Goal: Task Accomplishment & Management: Manage account settings

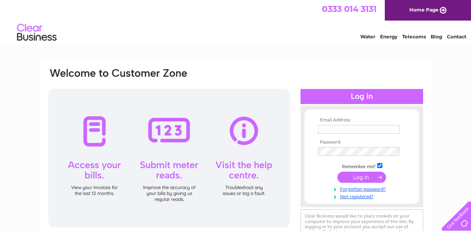
type input "samanthatextile@gmail.com"
click at [352, 177] on input "submit" at bounding box center [362, 177] width 49 height 11
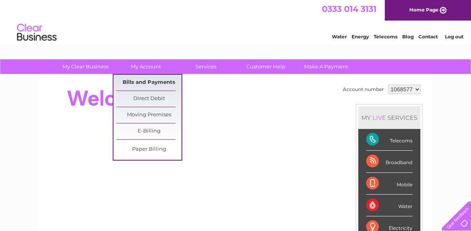
click at [156, 80] on link "Bills and Payments" at bounding box center [148, 83] width 65 height 16
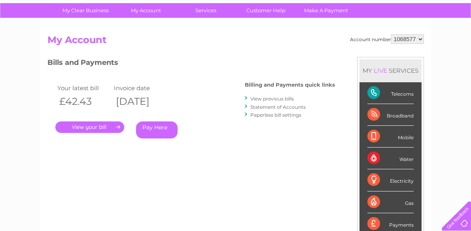
scroll to position [57, 0]
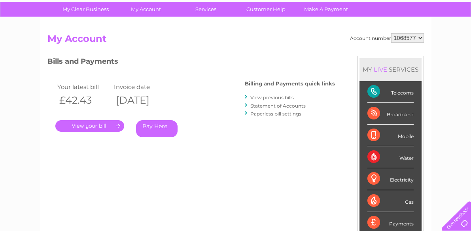
click at [106, 125] on link "." at bounding box center [89, 125] width 69 height 11
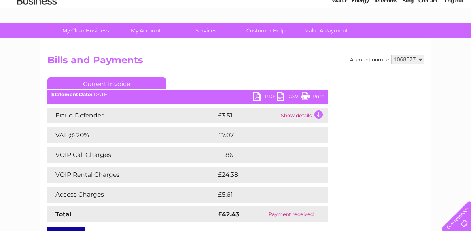
scroll to position [40, 0]
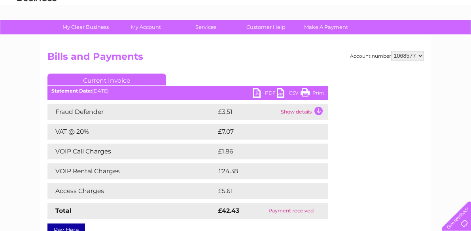
click at [255, 91] on link "PDF" at bounding box center [265, 93] width 24 height 11
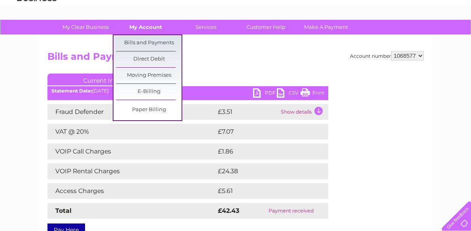
click at [148, 26] on link "My Account" at bounding box center [145, 27] width 65 height 15
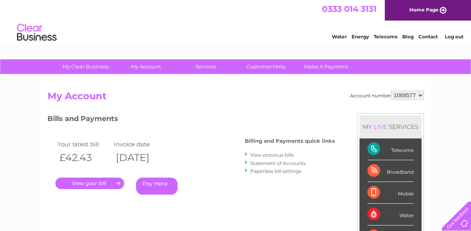
click at [414, 8] on link "Home Page" at bounding box center [428, 10] width 86 height 21
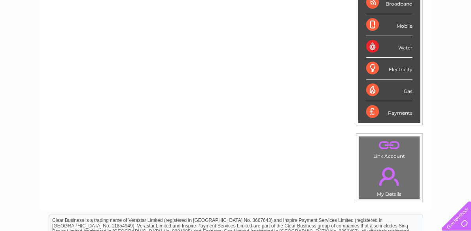
scroll to position [159, 0]
click at [400, 114] on div "Payments" at bounding box center [390, 111] width 46 height 21
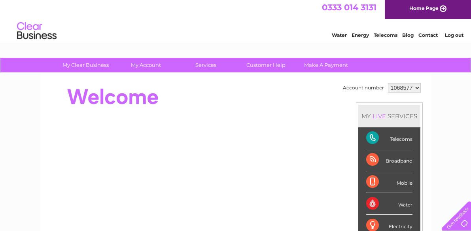
scroll to position [0, 0]
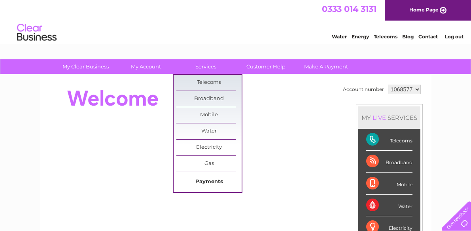
click at [210, 180] on link "Payments" at bounding box center [209, 182] width 65 height 16
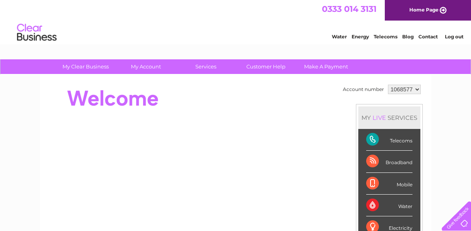
click at [456, 35] on link "Log out" at bounding box center [454, 37] width 19 height 6
